Goal: Transaction & Acquisition: Purchase product/service

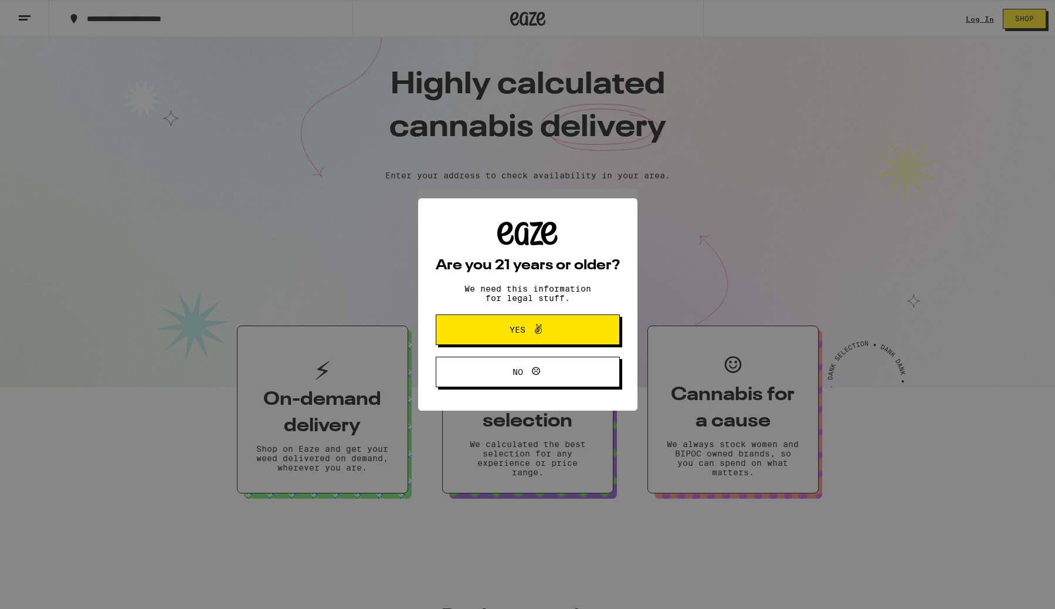
click at [513, 209] on div "Are you 21 years or older? We need this information for legal stuff. Yes No" at bounding box center [527, 304] width 1055 height 609
click at [531, 326] on icon at bounding box center [538, 329] width 14 height 14
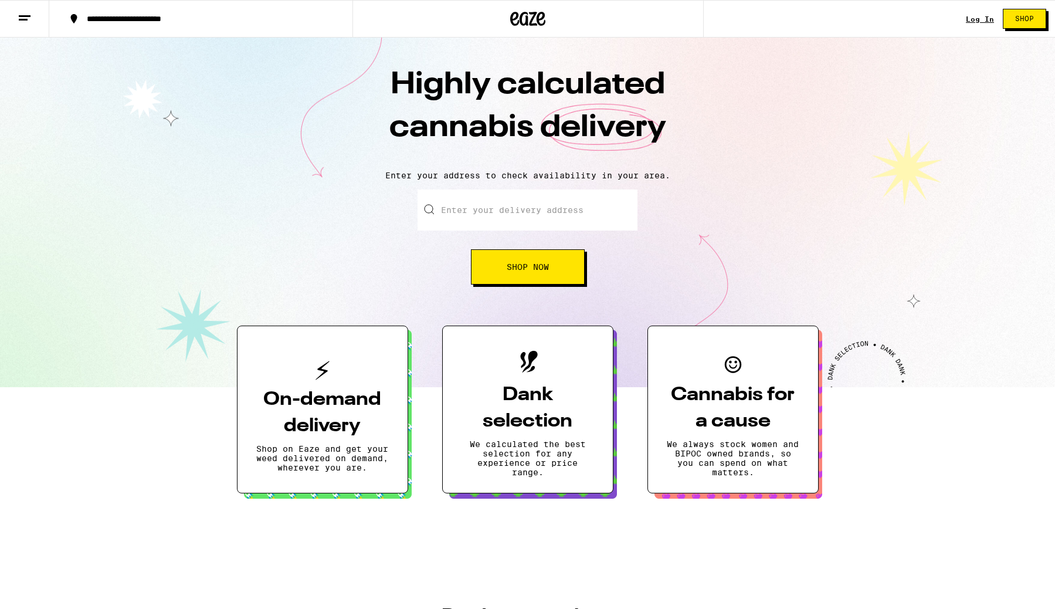
click at [497, 218] on input "Enter your delivery address" at bounding box center [528, 209] width 220 height 41
click at [527, 283] on button "Shop Now" at bounding box center [528, 266] width 114 height 35
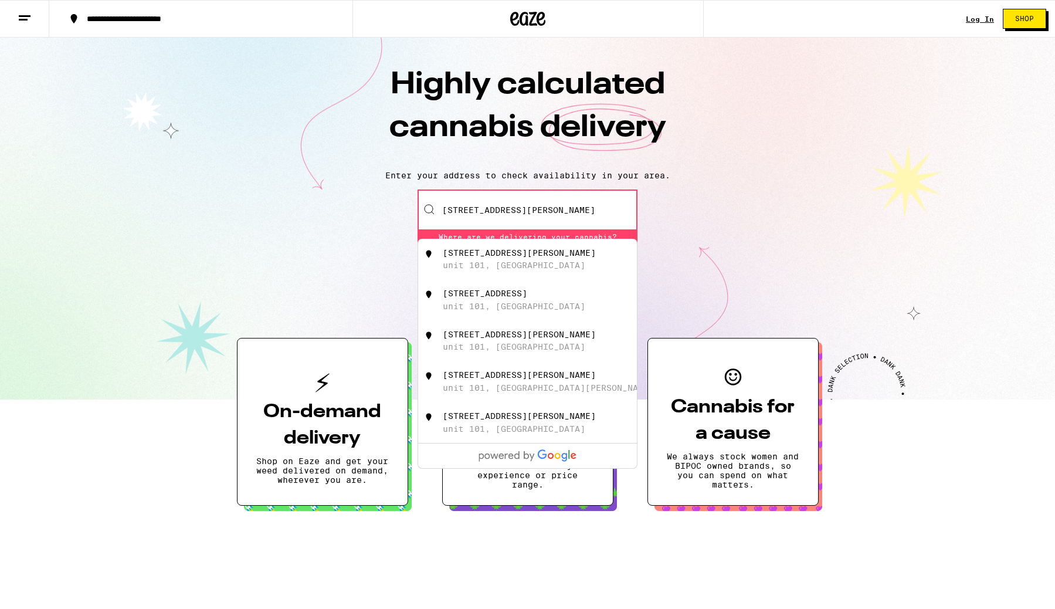
click at [506, 269] on div "unit 101, [GEOGRAPHIC_DATA]" at bounding box center [514, 264] width 143 height 9
type input "[STREET_ADDRESS][PERSON_NAME]"
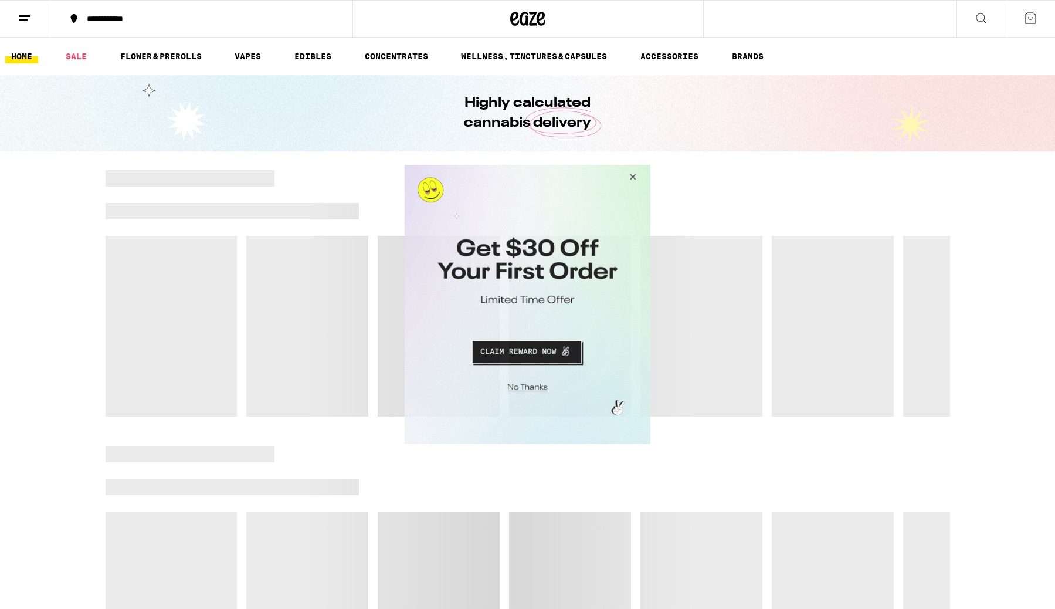
click at [630, 177] on button "Close Modal" at bounding box center [631, 179] width 32 height 28
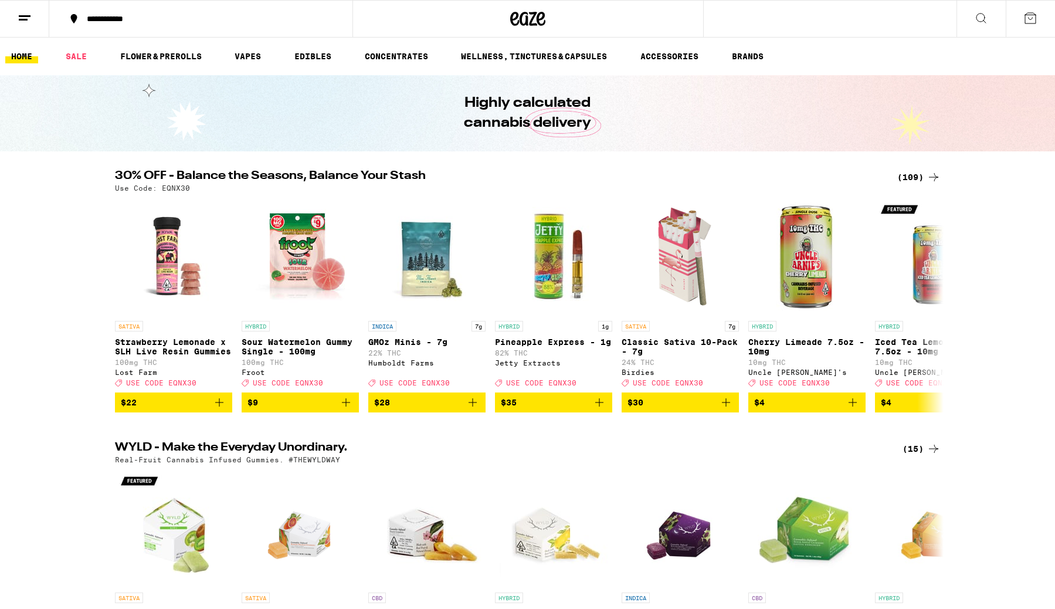
click at [974, 15] on icon at bounding box center [981, 18] width 14 height 14
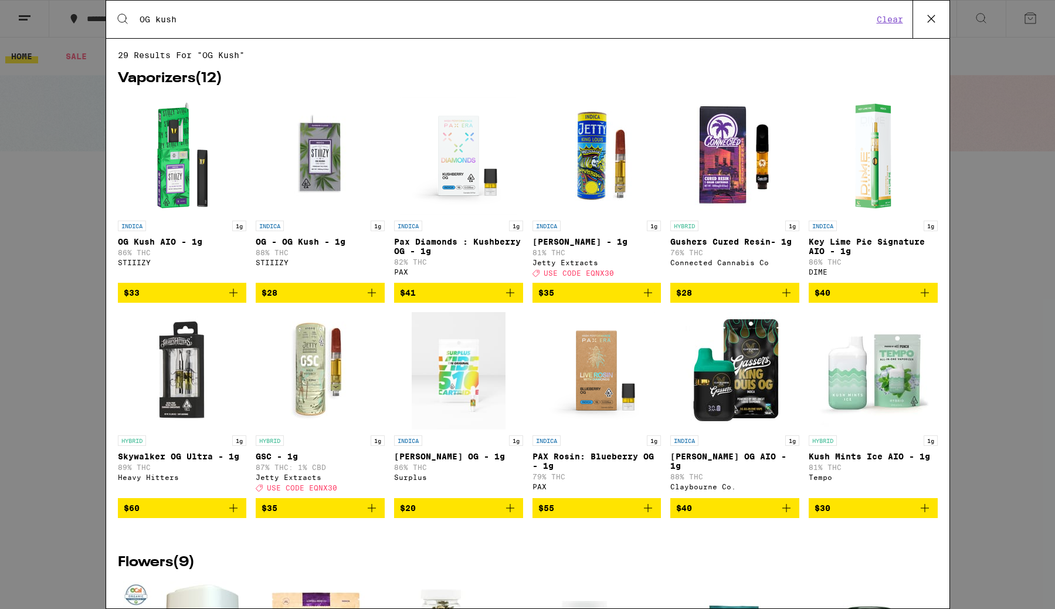
click at [195, 25] on input "OG kush" at bounding box center [506, 19] width 734 height 11
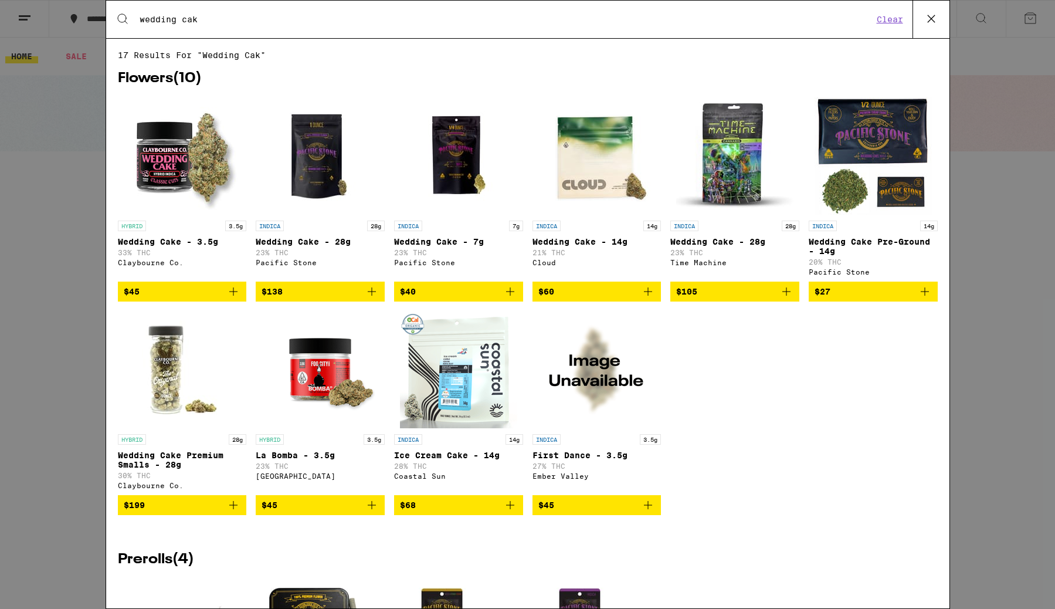
type input "wedding cake"
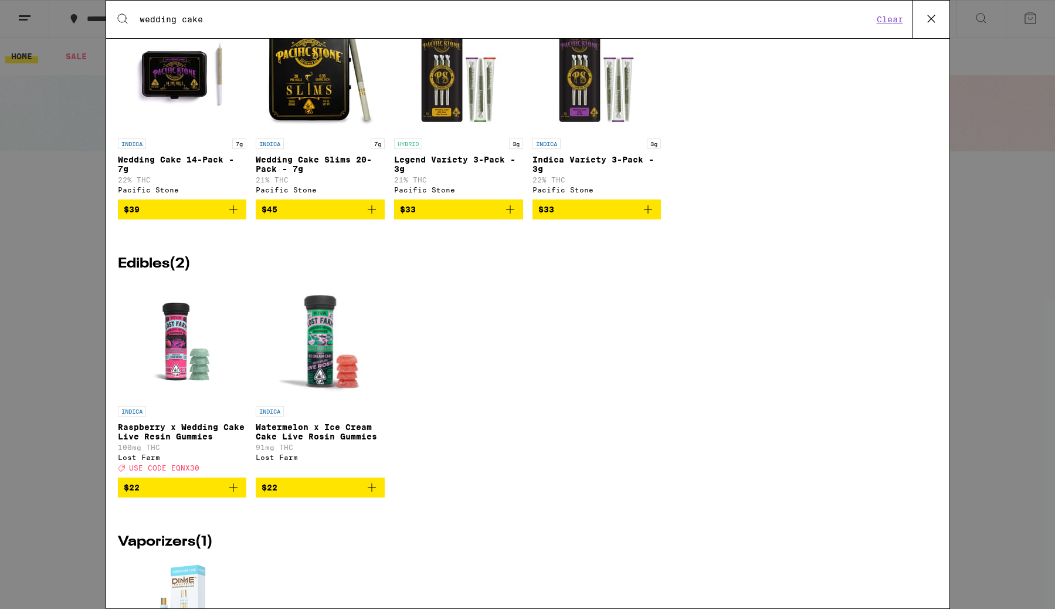
scroll to position [568, 0]
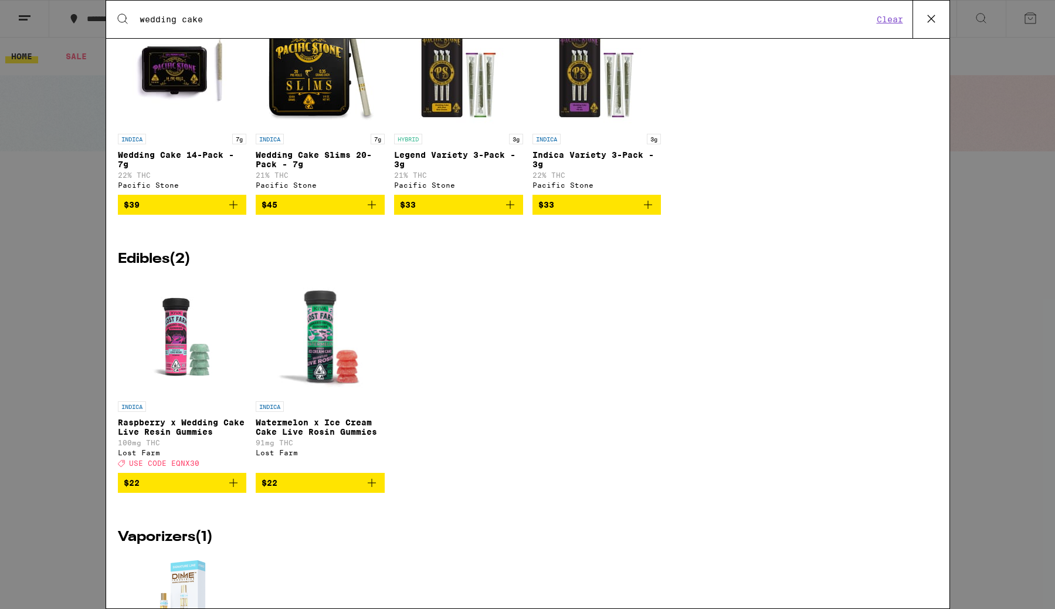
click at [185, 436] on p "Raspberry x Wedding Cake Live Resin Gummies" at bounding box center [182, 427] width 129 height 19
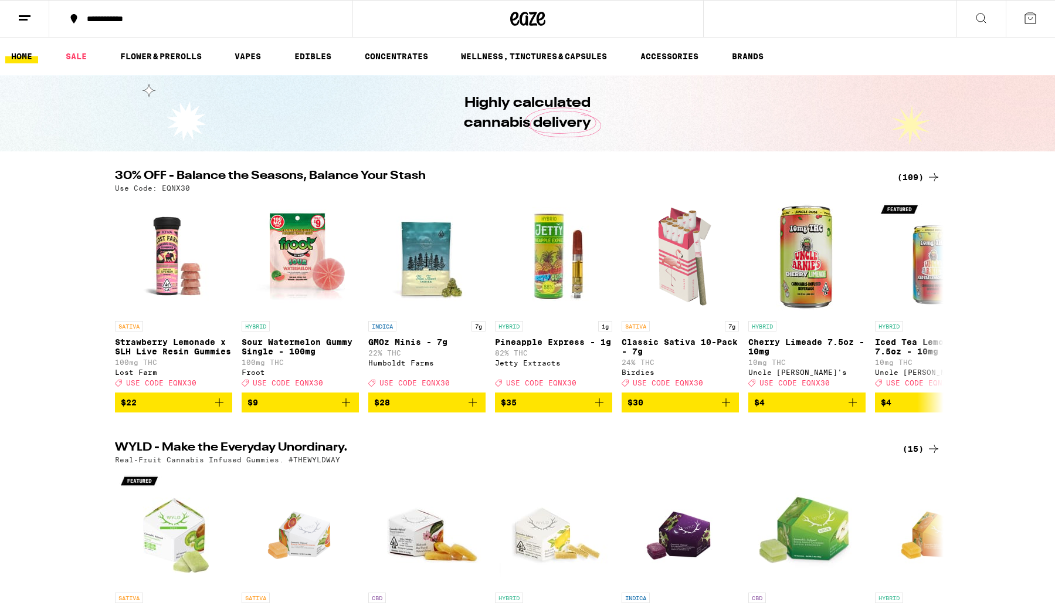
click at [21, 16] on line at bounding box center [25, 16] width 12 height 0
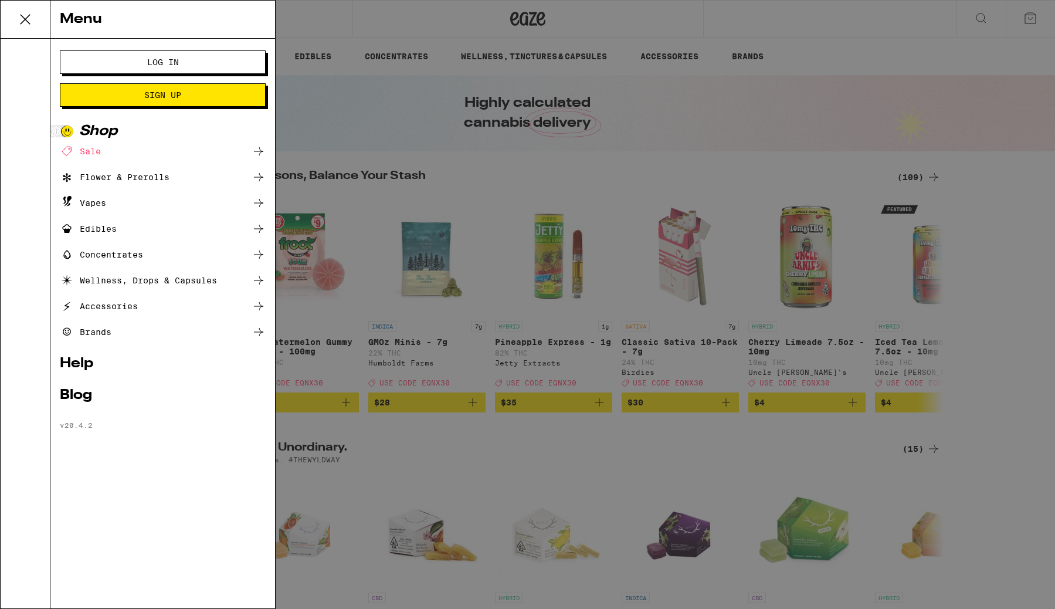
click at [137, 60] on span "Log In" at bounding box center [162, 62] width 111 height 8
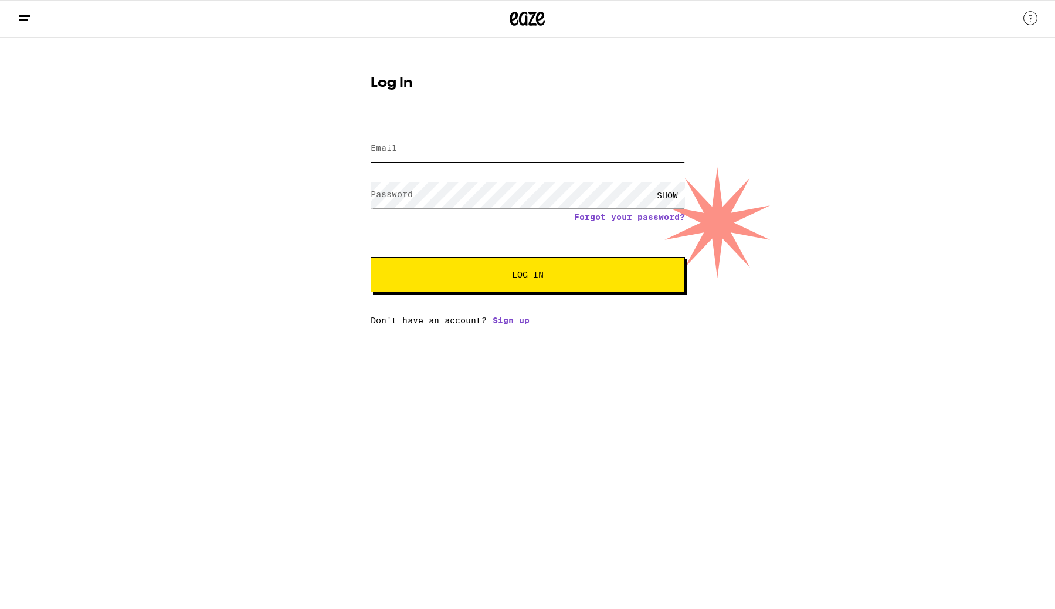
click at [394, 155] on input "Email" at bounding box center [528, 148] width 314 height 26
type input "[EMAIL_ADDRESS][DOMAIN_NAME]"
click at [407, 198] on label "Password" at bounding box center [392, 193] width 42 height 9
click at [371, 257] on button "Log In" at bounding box center [528, 274] width 314 height 35
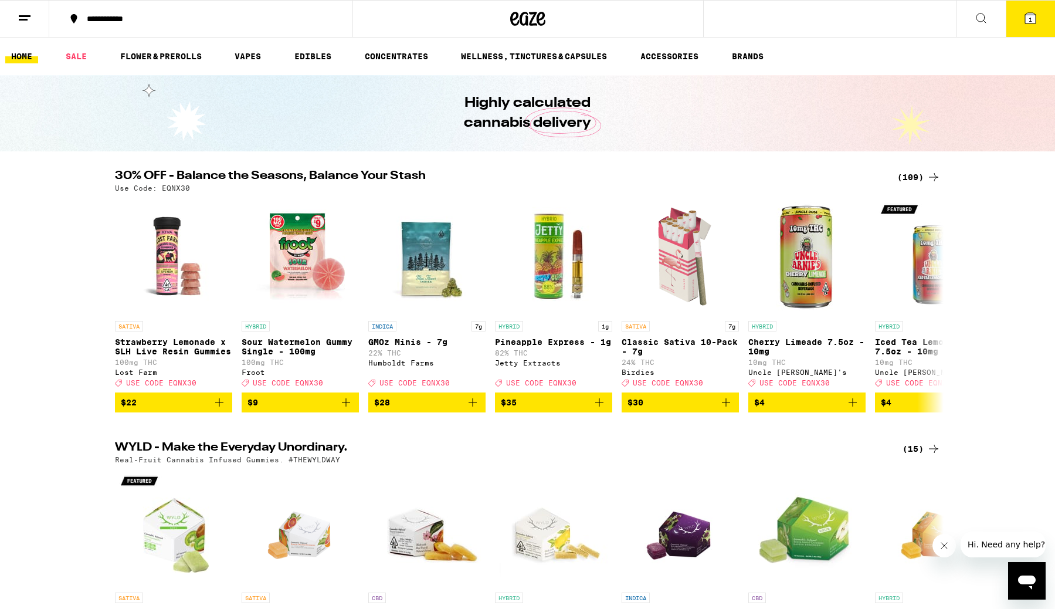
click at [973, 13] on button at bounding box center [981, 19] width 49 height 37
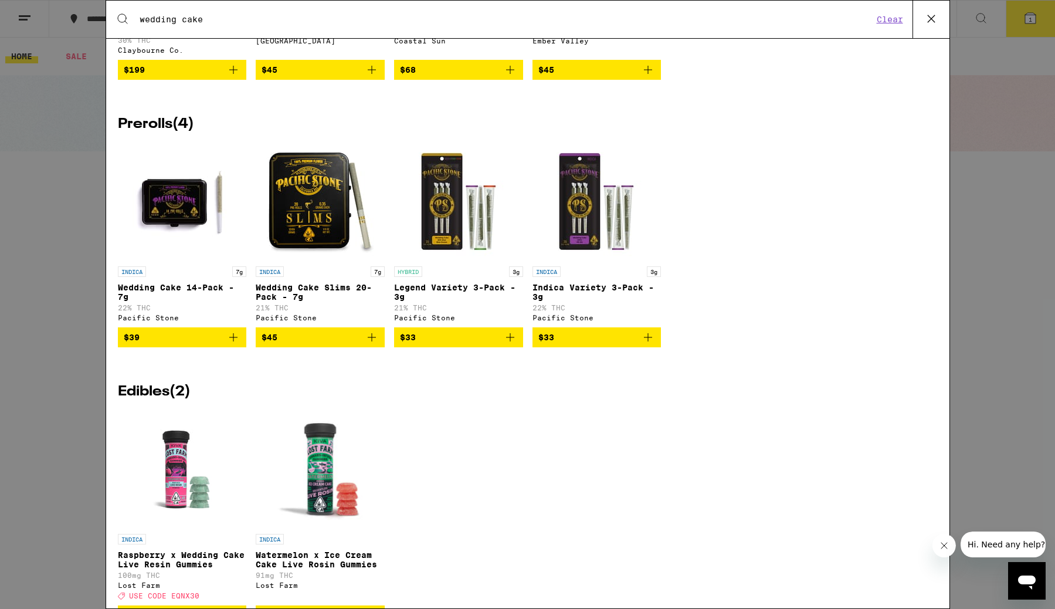
scroll to position [450, 0]
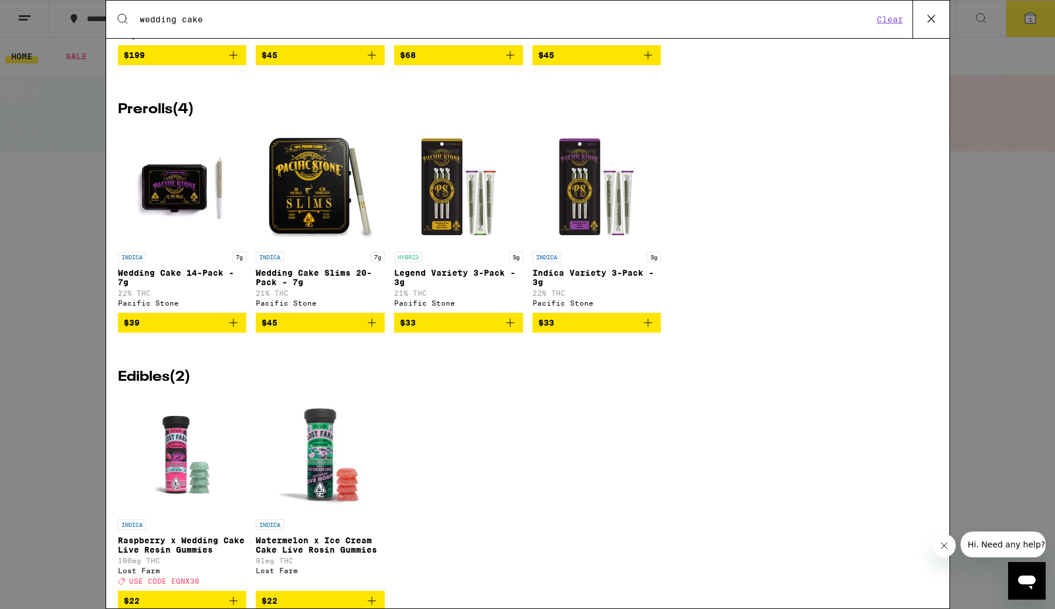
type input "wedding cake"
click at [175, 466] on img "Open page for Raspberry x Wedding Cake Live Resin Gummies from Lost Farm" at bounding box center [181, 454] width 117 height 117
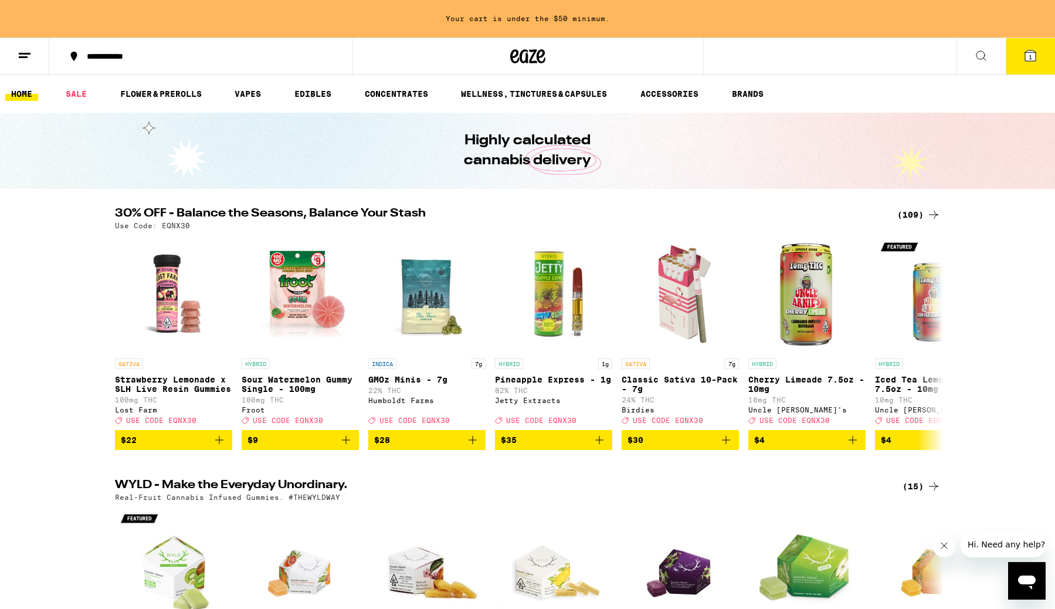
click at [972, 60] on button at bounding box center [981, 56] width 49 height 37
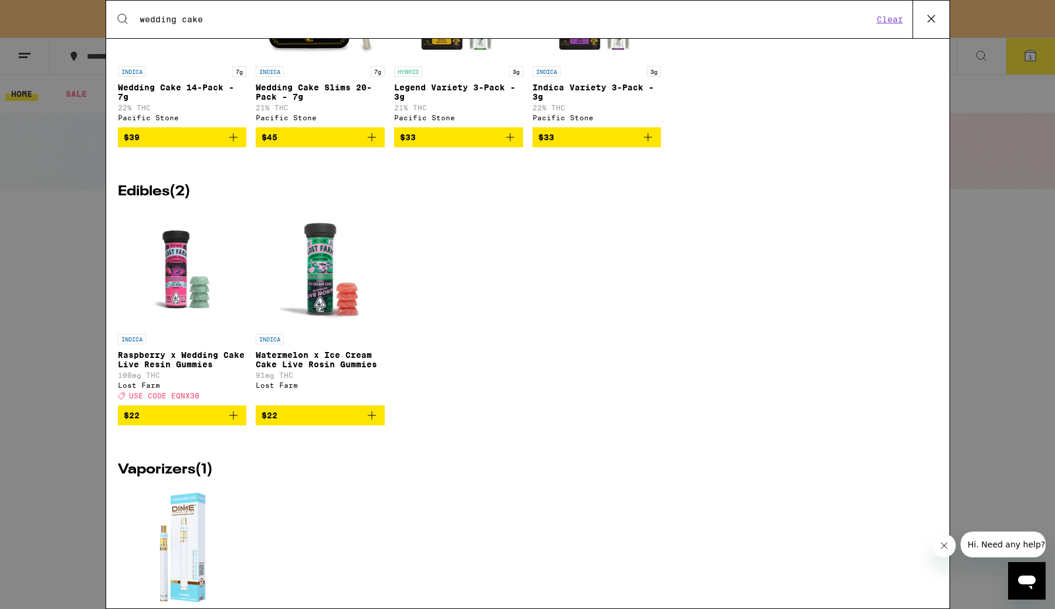
scroll to position [778, 0]
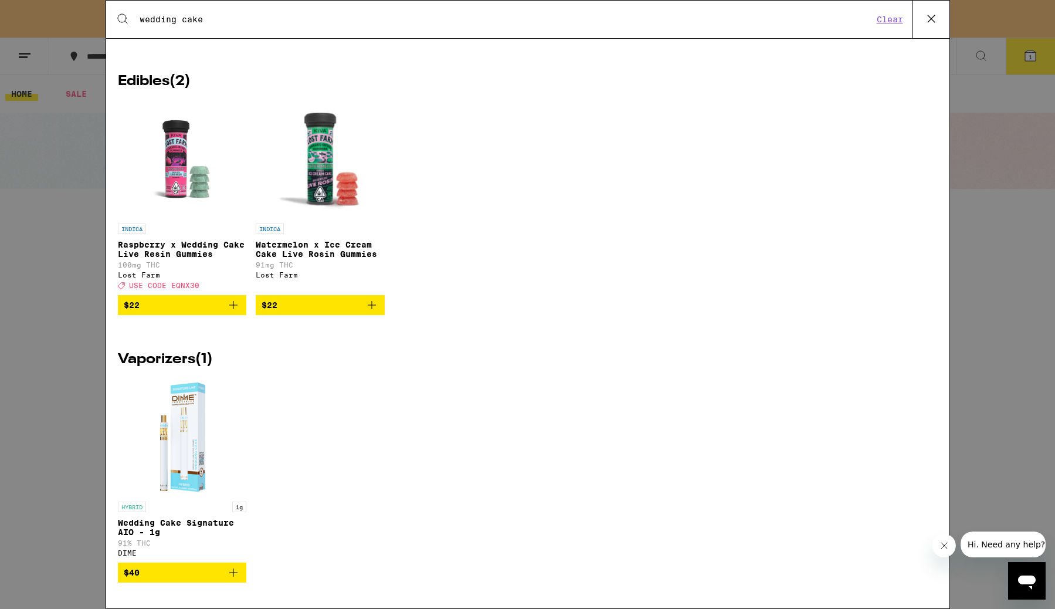
click at [232, 300] on icon "Add to bag" at bounding box center [233, 305] width 14 height 14
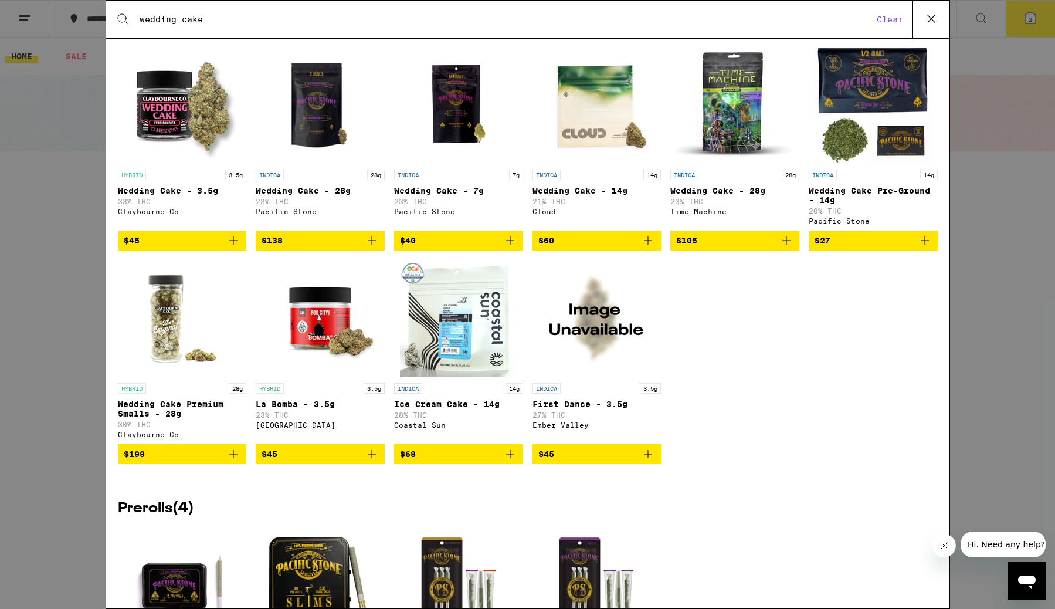
scroll to position [0, 0]
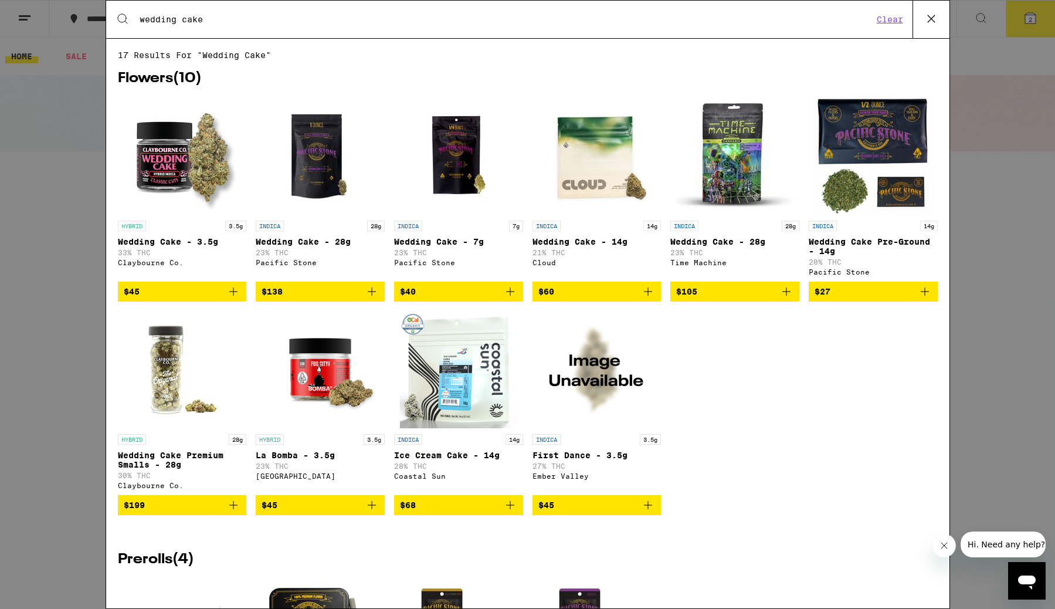
click at [65, 287] on div "Search for Products wedding cake Clear 17 results for "wedding cake" Flowers ( …" at bounding box center [527, 304] width 1055 height 609
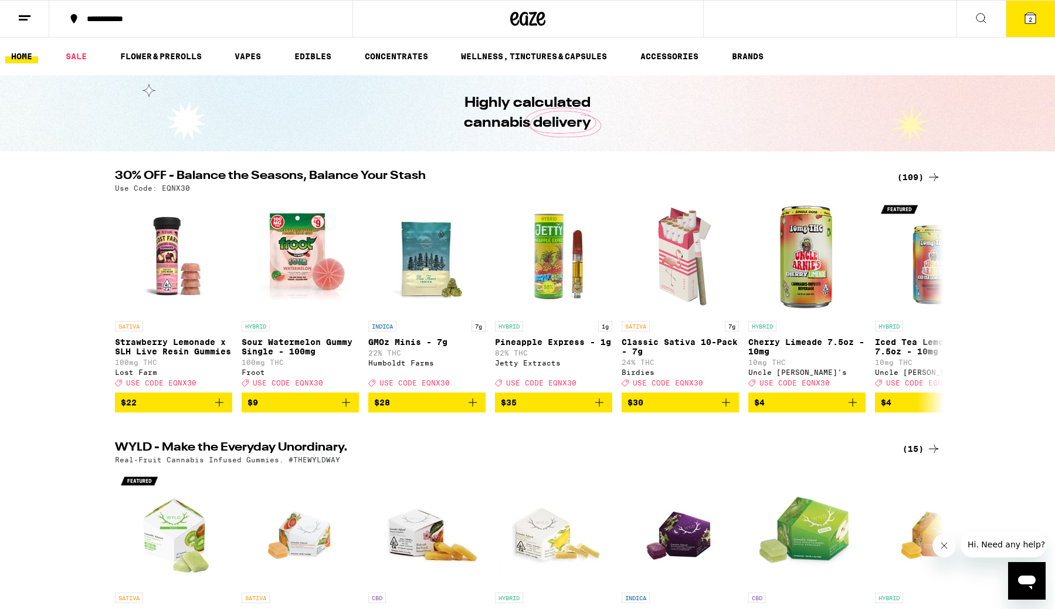
click at [243, 48] on ul "HOME SALE FLOWER & PREROLLS VAPES EDIBLES CONCENTRATES WELLNESS, TINCTURES & CA…" at bounding box center [527, 57] width 1055 height 38
click at [244, 53] on link "VAPES" at bounding box center [248, 56] width 38 height 14
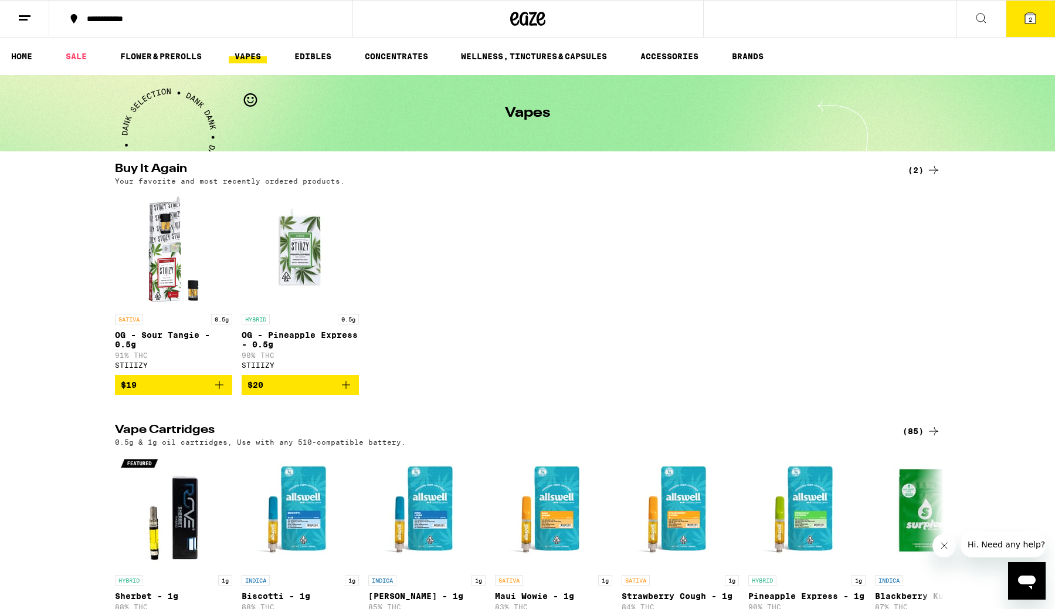
click at [980, 23] on icon at bounding box center [981, 18] width 14 height 14
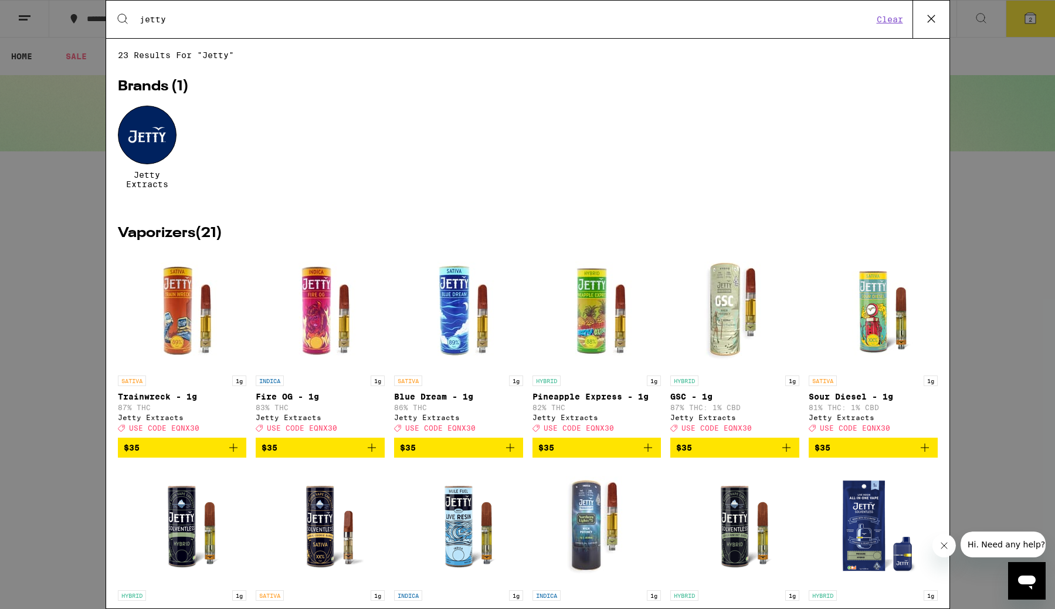
type input "jetty"
click at [597, 306] on img "Open page for Pineapple Express - 1g from Jetty Extracts" at bounding box center [596, 310] width 117 height 117
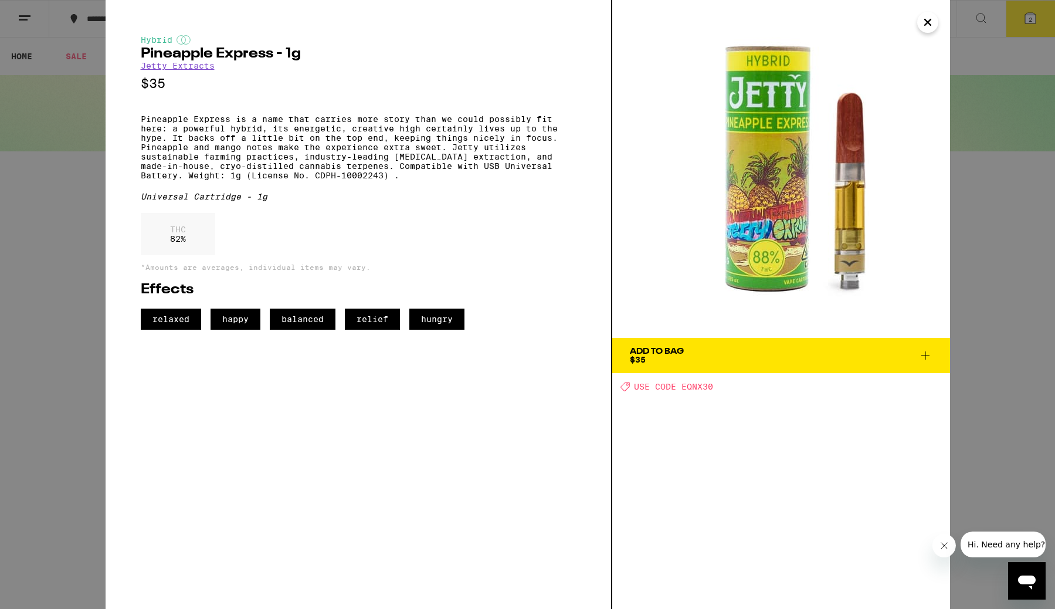
click at [192, 69] on link "Jetty Extracts" at bounding box center [178, 65] width 74 height 9
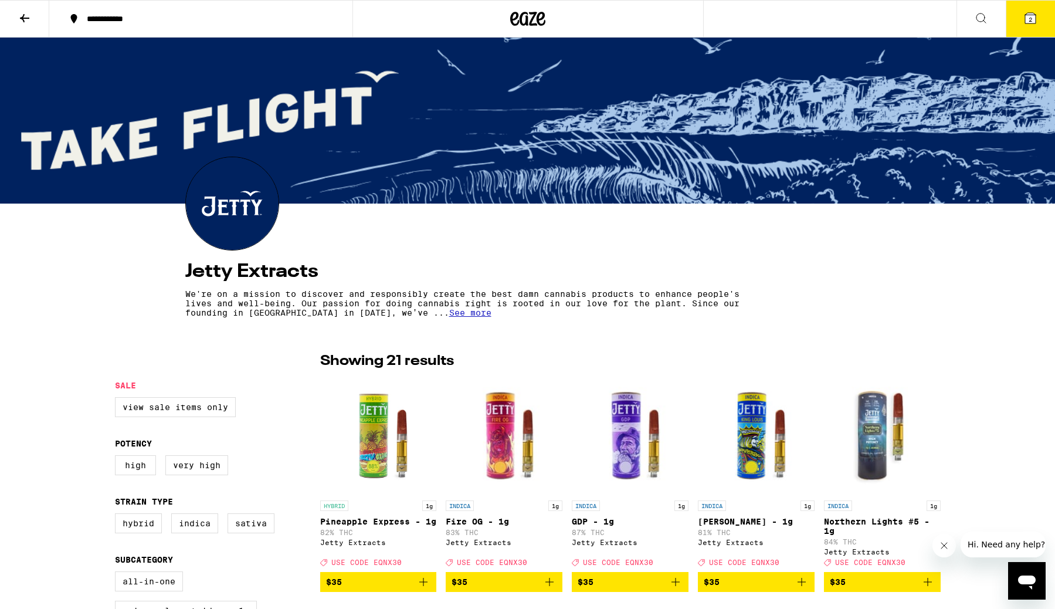
click at [490, 25] on div at bounding box center [528, 19] width 351 height 38
click at [518, 17] on icon at bounding box center [527, 18] width 35 height 21
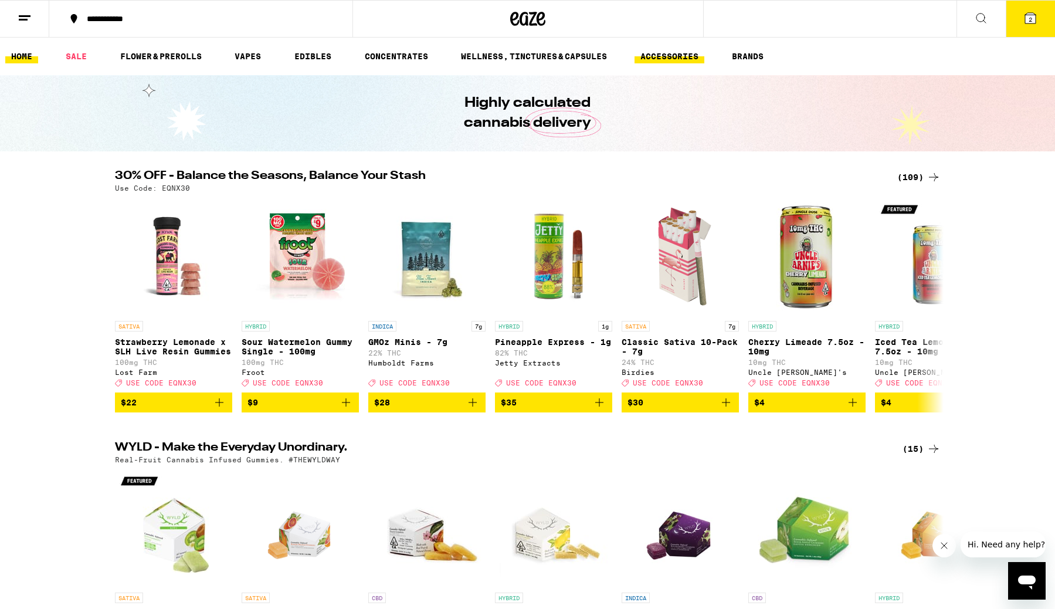
click at [664, 56] on link "ACCESSORIES" at bounding box center [670, 56] width 70 height 14
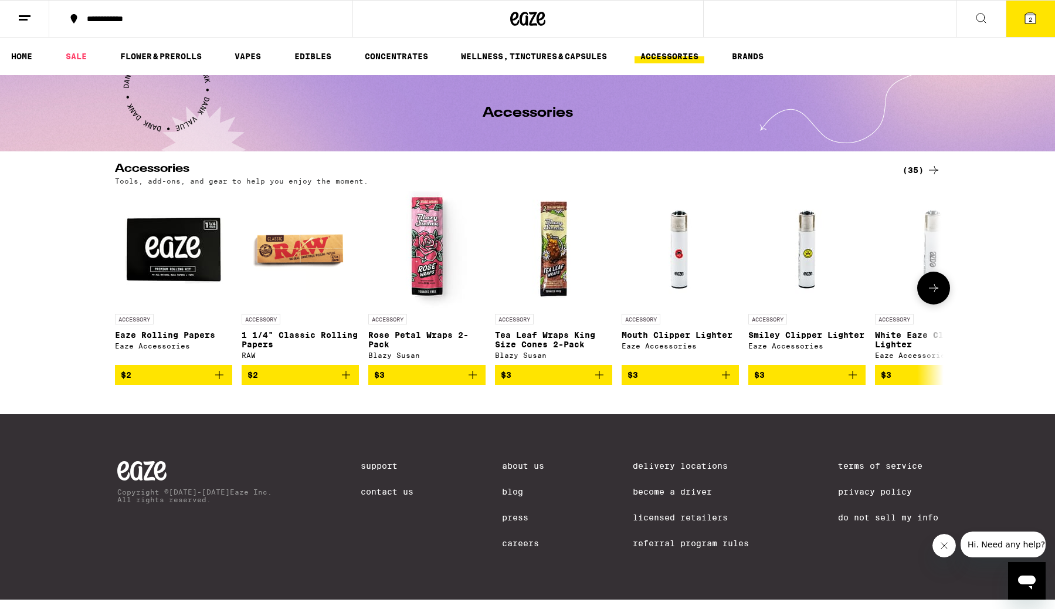
scroll to position [2, 0]
click at [933, 165] on icon at bounding box center [934, 170] width 14 height 14
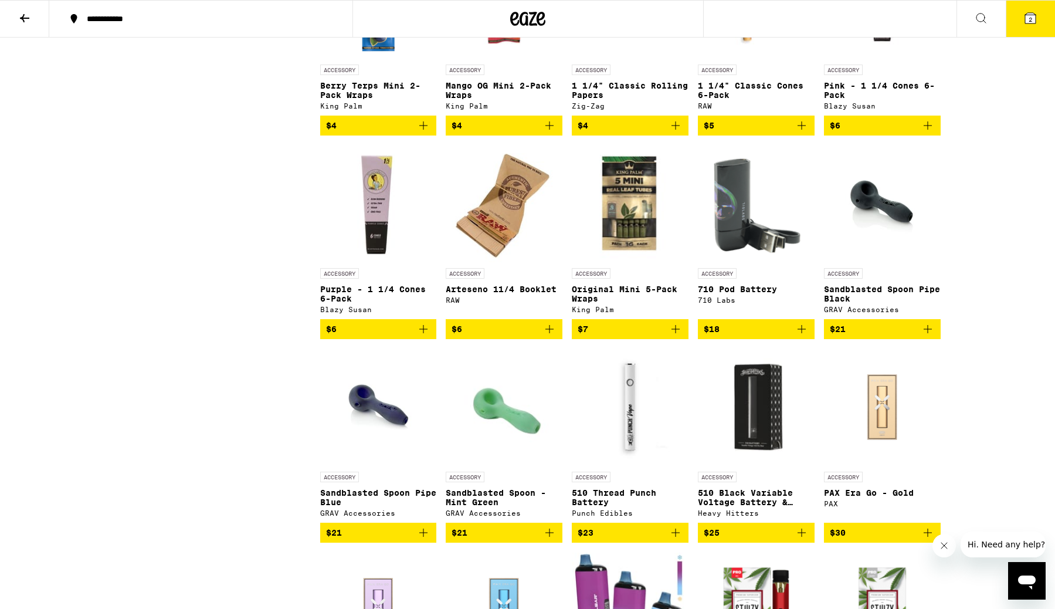
scroll to position [625, 0]
